Goal: Information Seeking & Learning: Learn about a topic

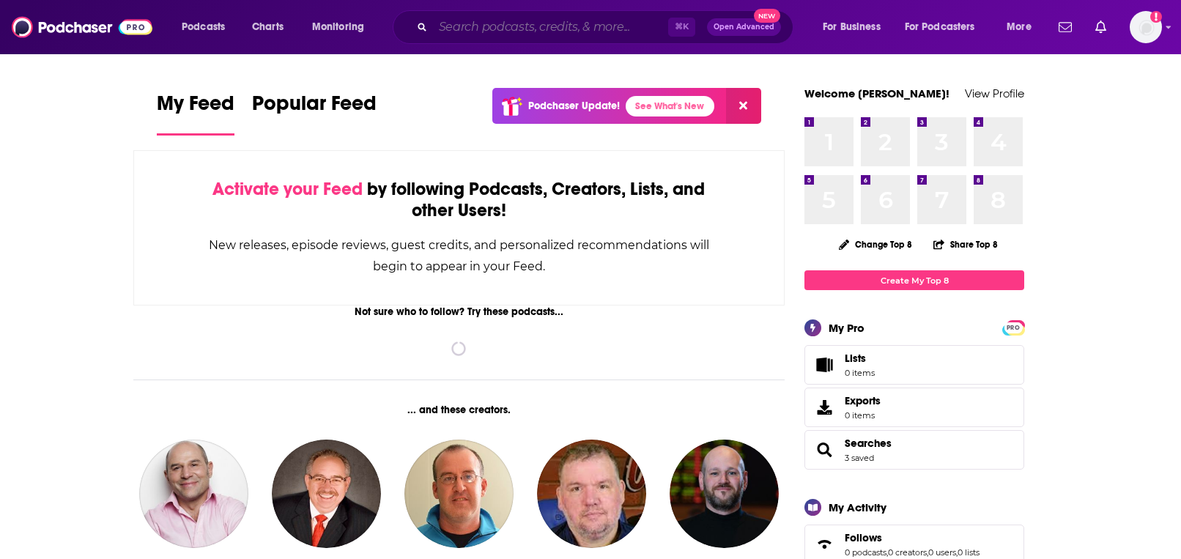
click at [492, 31] on input "Search podcasts, credits, & more..." at bounding box center [550, 26] width 235 height 23
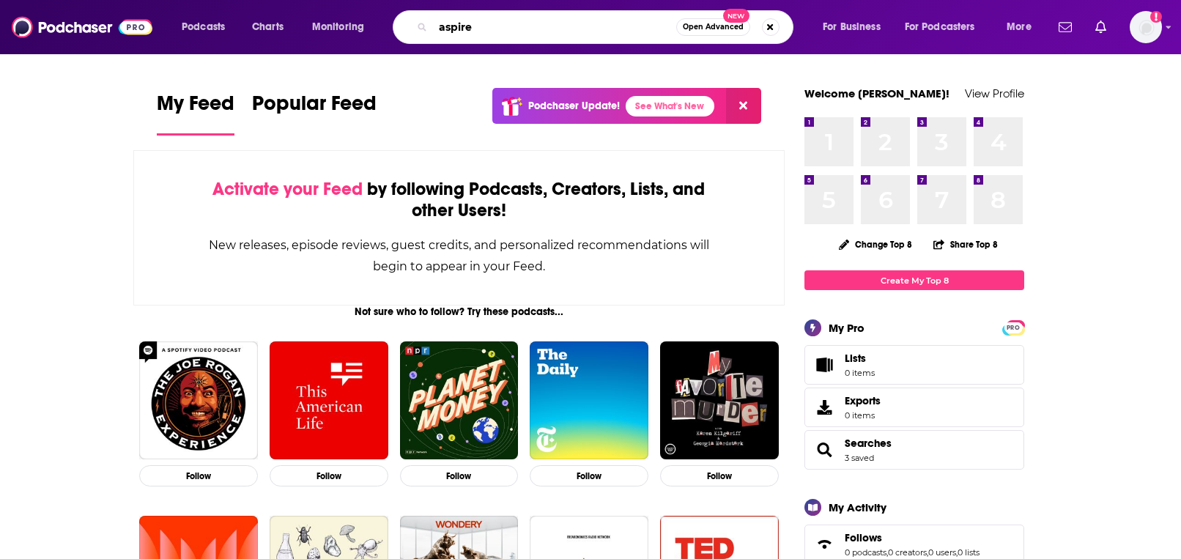
type input "aspire"
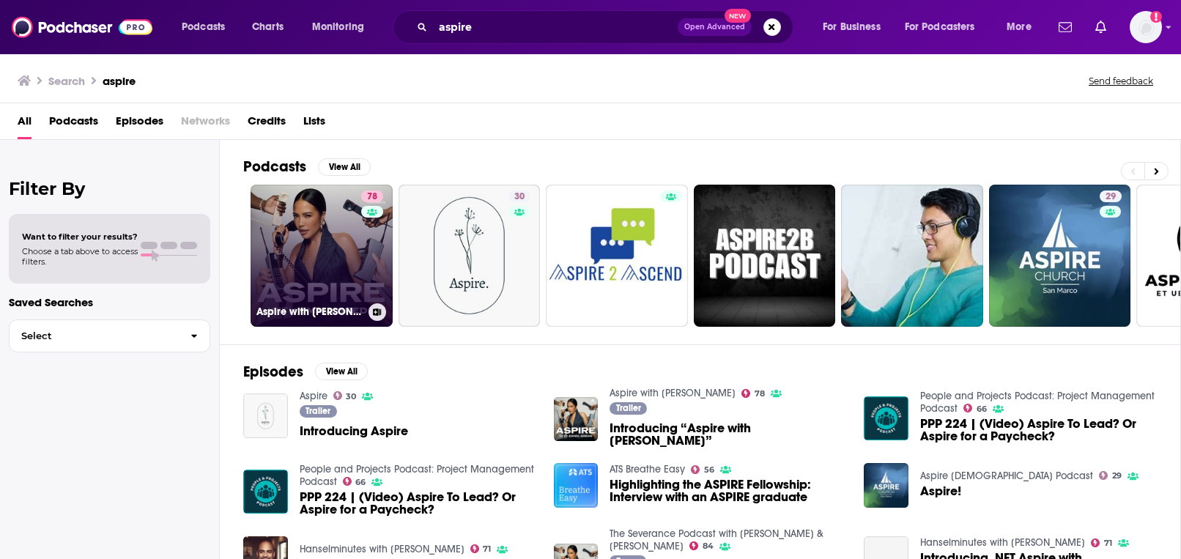
click at [346, 240] on link "78 Aspire with [PERSON_NAME]" at bounding box center [322, 256] width 142 height 142
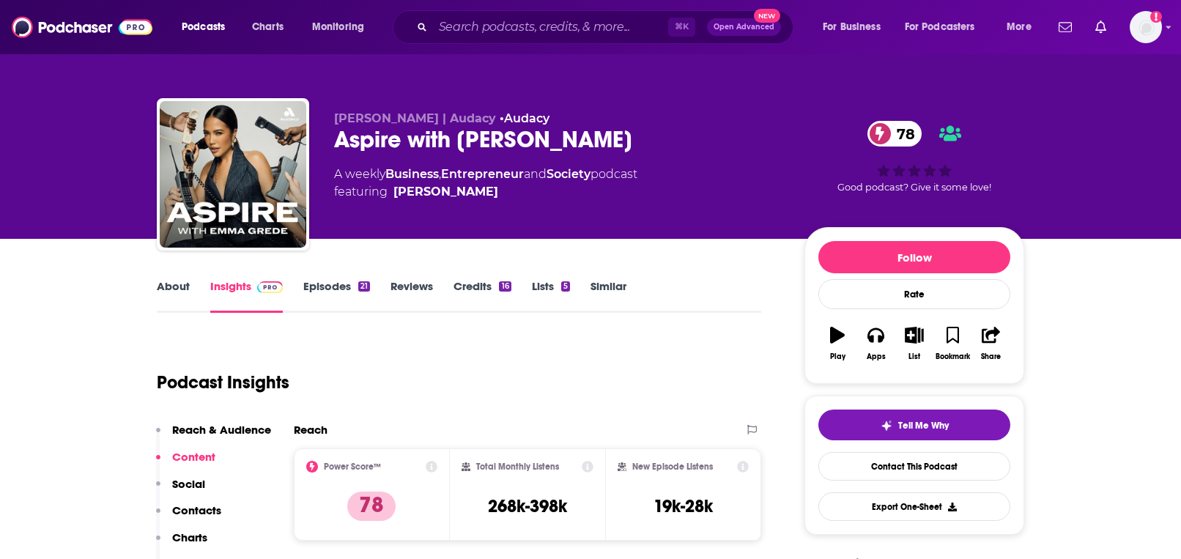
click at [345, 286] on link "Episodes 21" at bounding box center [336, 296] width 67 height 34
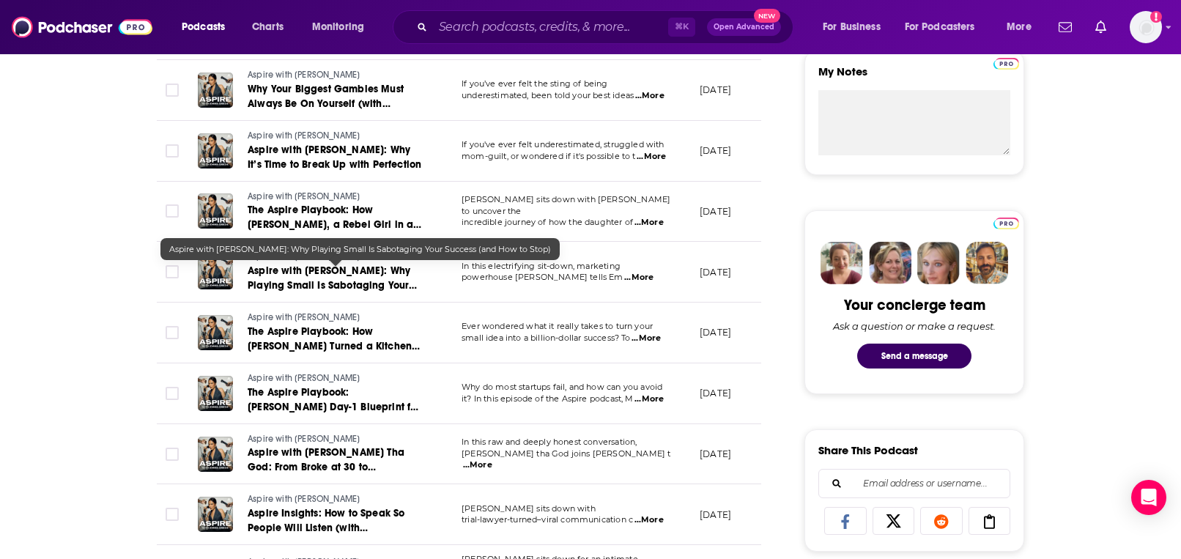
scroll to position [624, 0]
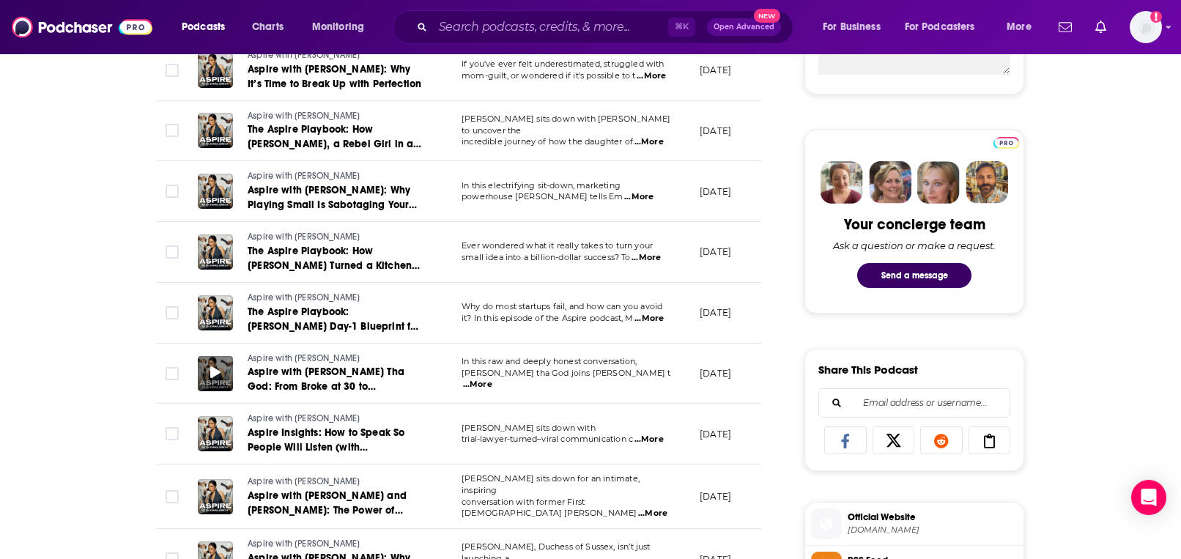
click at [221, 366] on div at bounding box center [215, 373] width 35 height 35
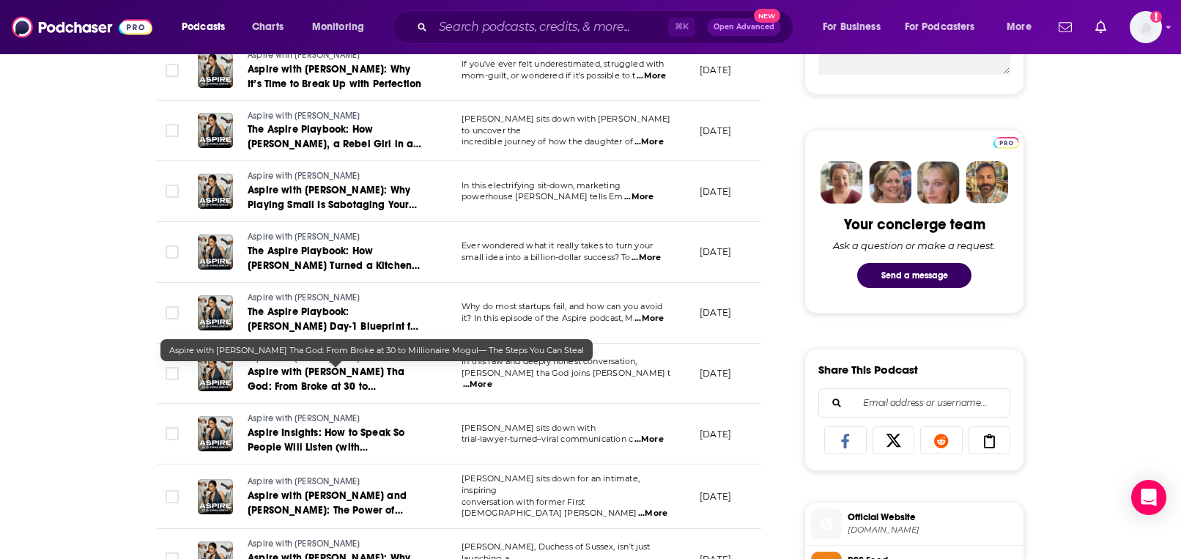
click at [294, 376] on span "Aspire with [PERSON_NAME] Tha God: From Broke at 30 to Millionaire Mogul— The S…" at bounding box center [329, 394] width 163 height 56
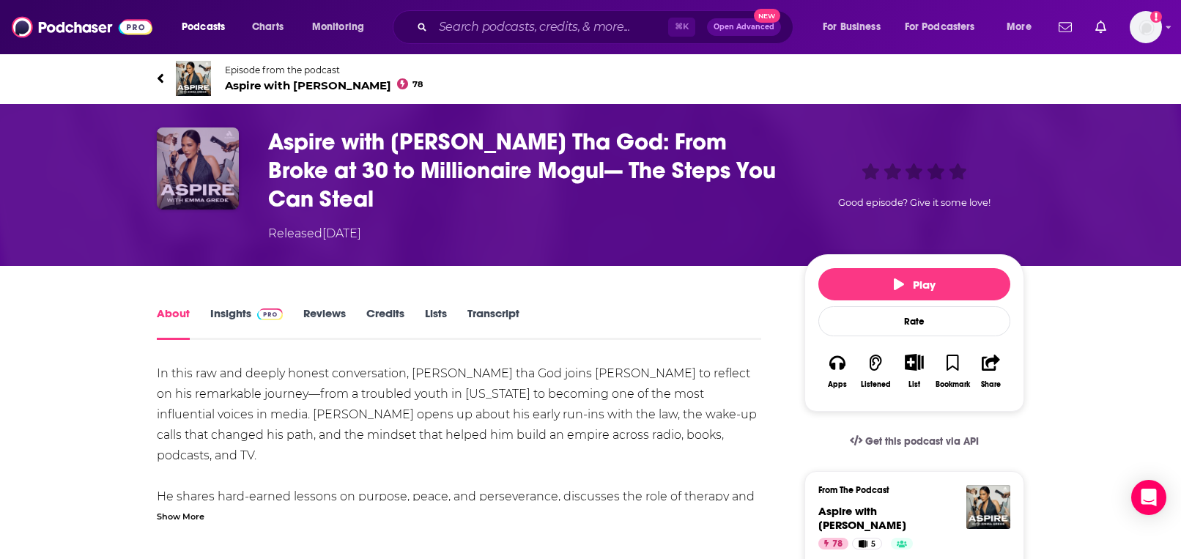
click at [192, 176] on img "Aspire with Charlamagne Tha God: From Broke at 30 to Millionaire Mogul— The Ste…" at bounding box center [198, 168] width 82 height 82
click at [238, 323] on link "Insights" at bounding box center [246, 323] width 73 height 34
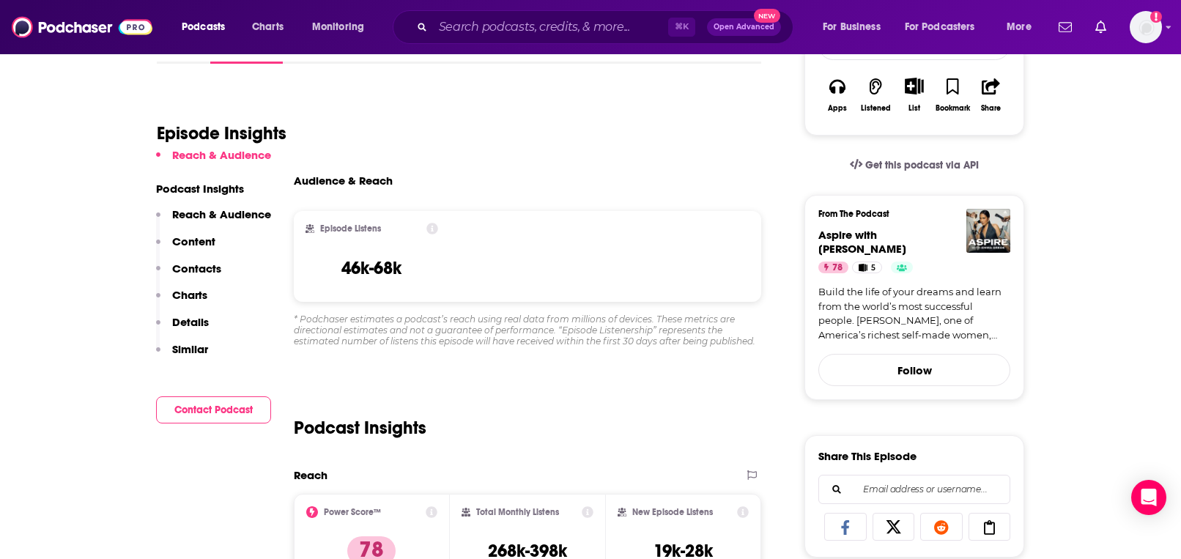
click at [182, 292] on p "Charts" at bounding box center [189, 295] width 35 height 14
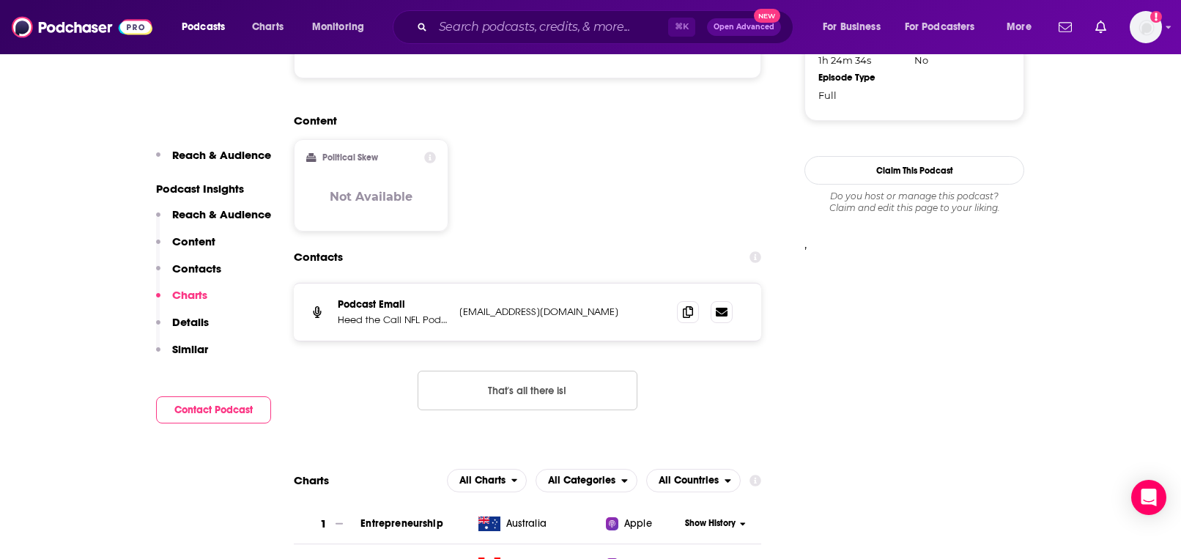
click at [187, 273] on p "Contacts" at bounding box center [196, 268] width 49 height 14
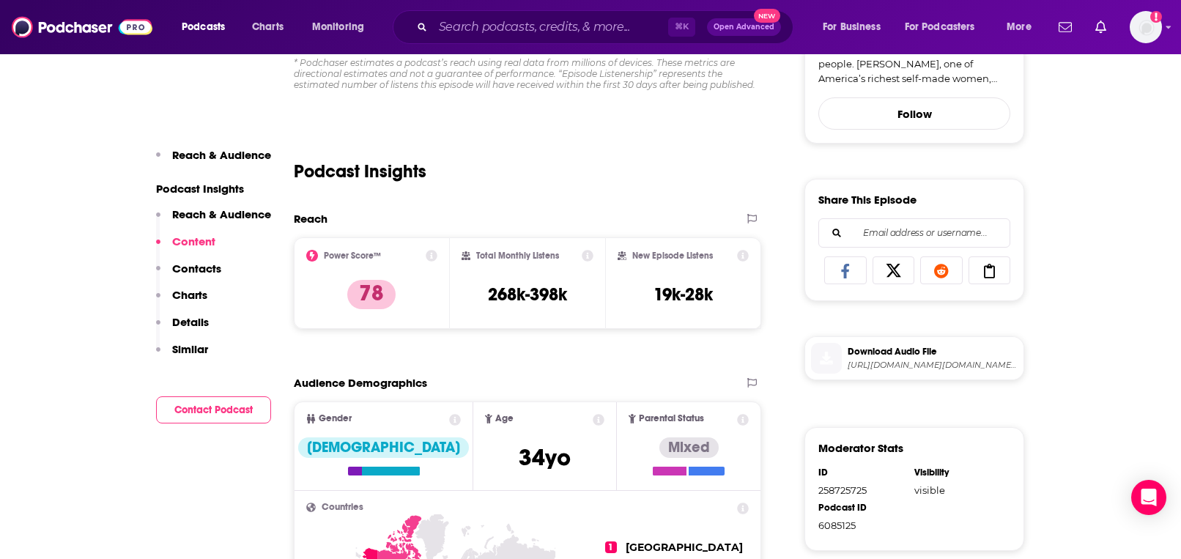
scroll to position [463, 0]
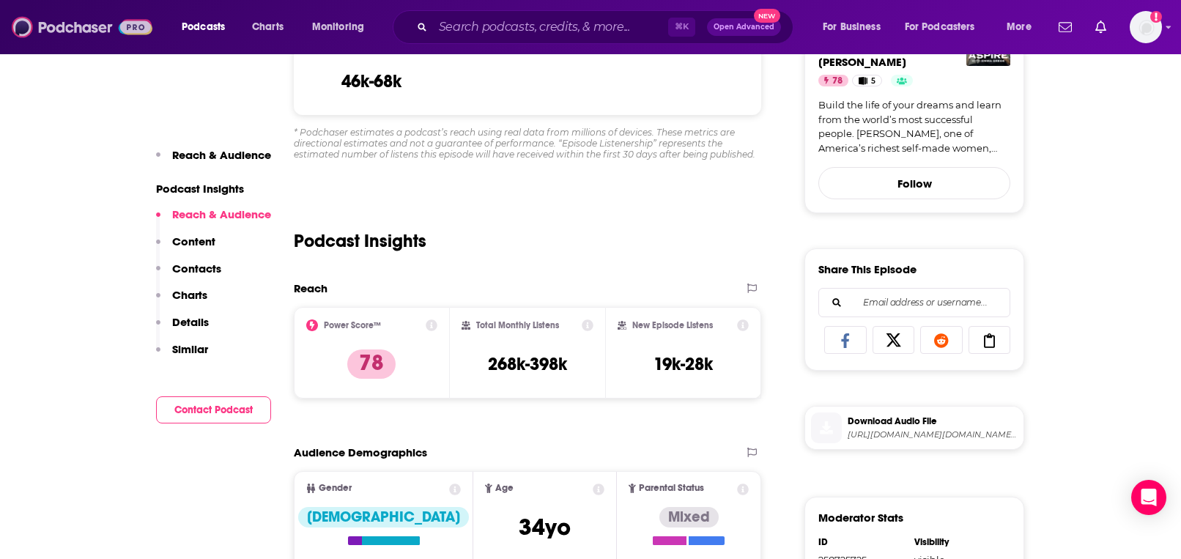
click at [35, 28] on img at bounding box center [82, 27] width 141 height 28
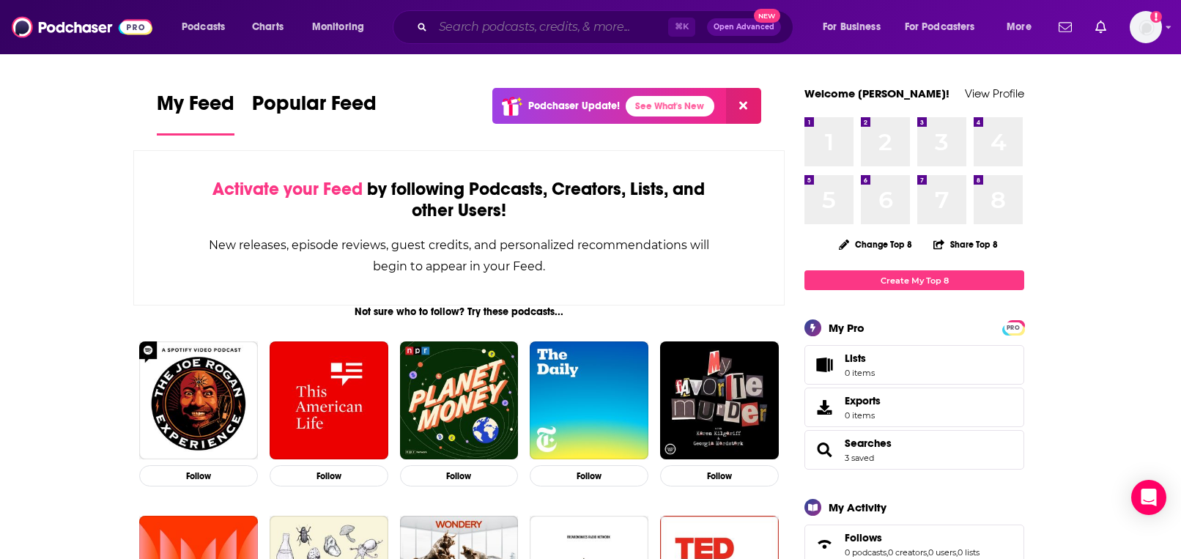
click at [489, 34] on input "Search podcasts, credits, & more..." at bounding box center [550, 26] width 235 height 23
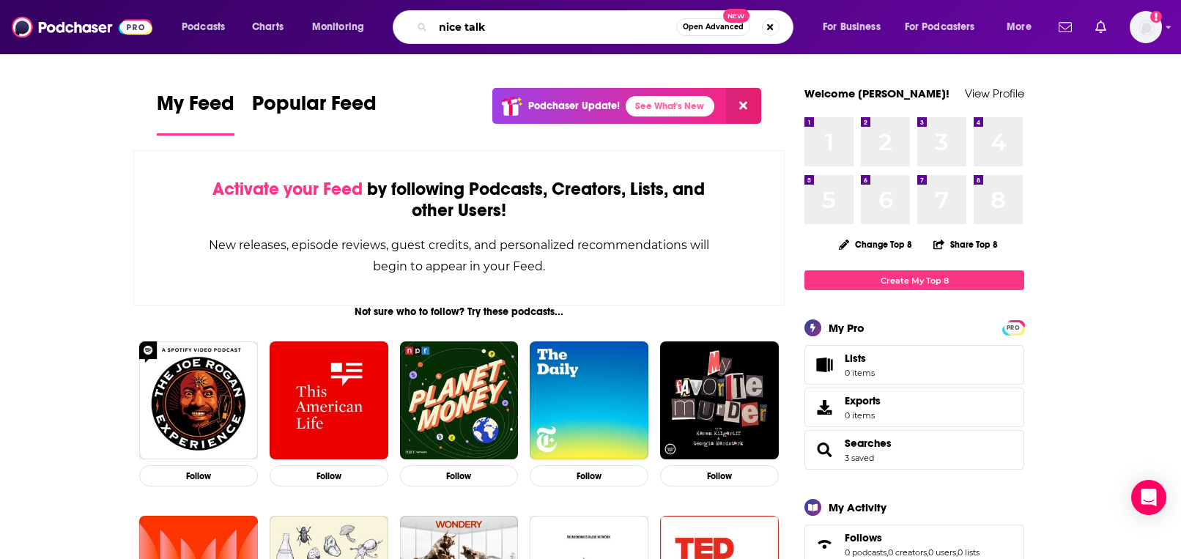
type input "nice talk"
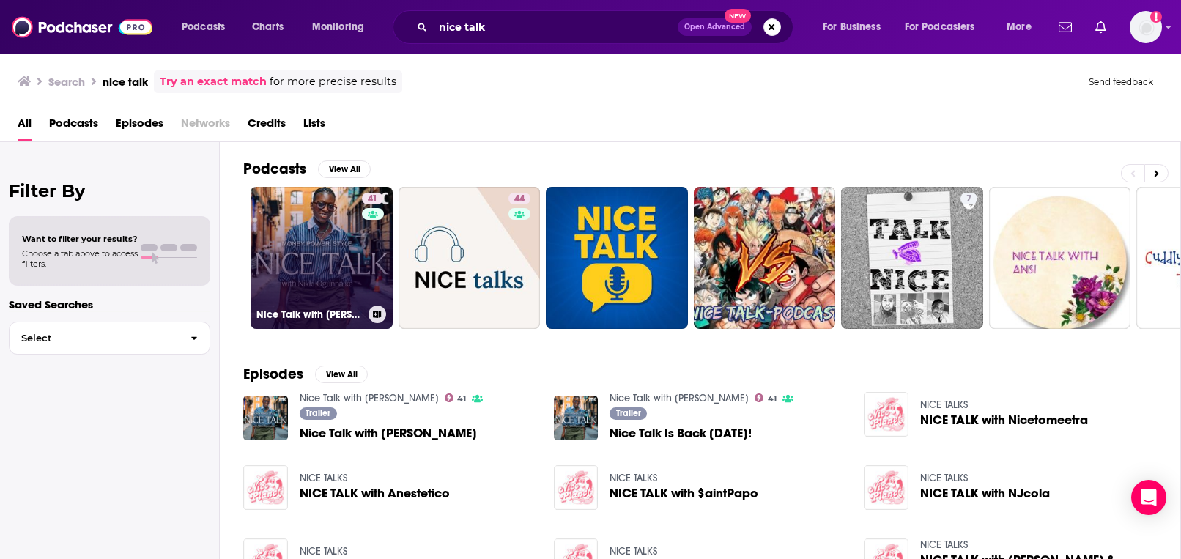
click at [327, 215] on link "41 Nice Talk with [PERSON_NAME]" at bounding box center [322, 258] width 142 height 142
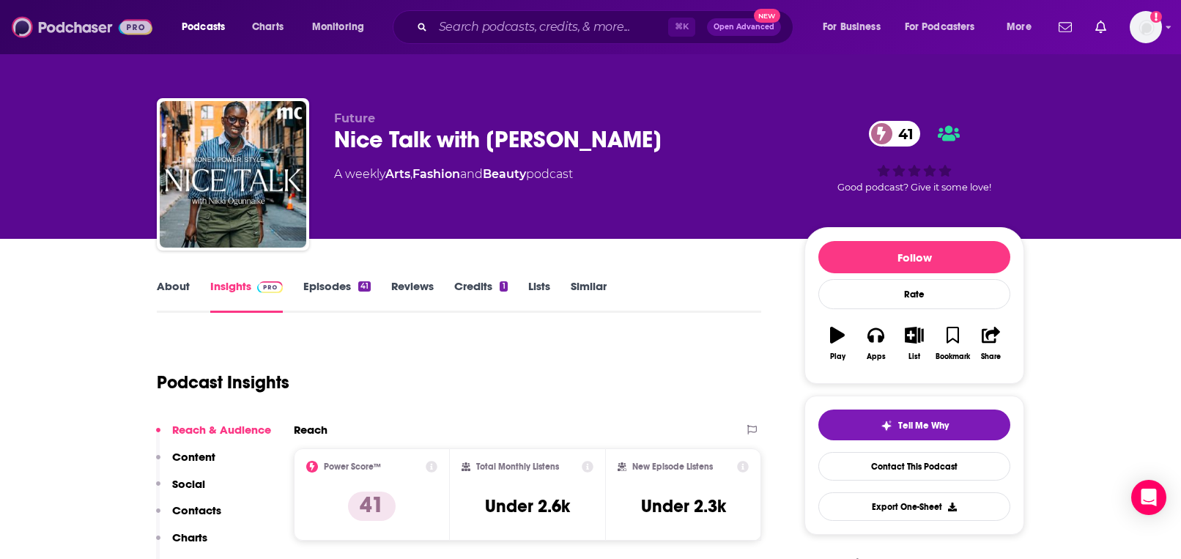
click at [76, 17] on img at bounding box center [82, 27] width 141 height 28
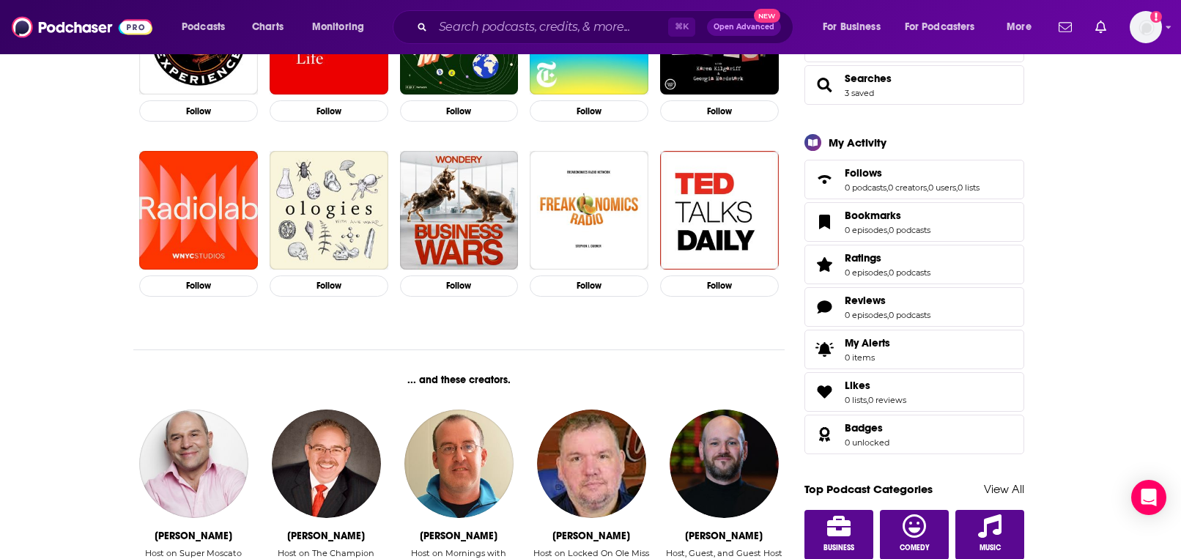
scroll to position [576, 0]
